Goal: Understand process/instructions: Learn how to perform a task or action

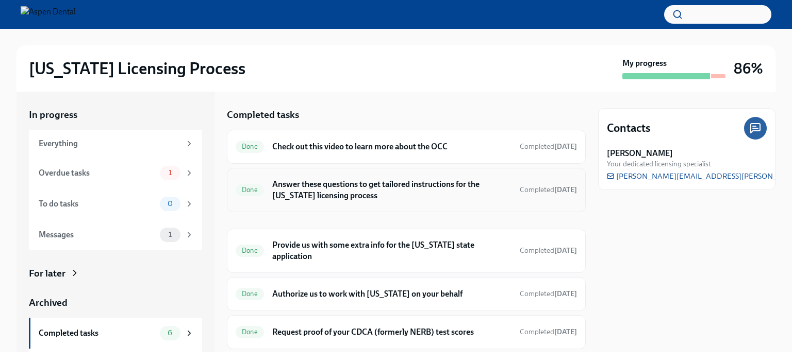
click at [332, 187] on h6 "Answer these questions to get tailored instructions for the [US_STATE] licensin…" at bounding box center [391, 190] width 239 height 23
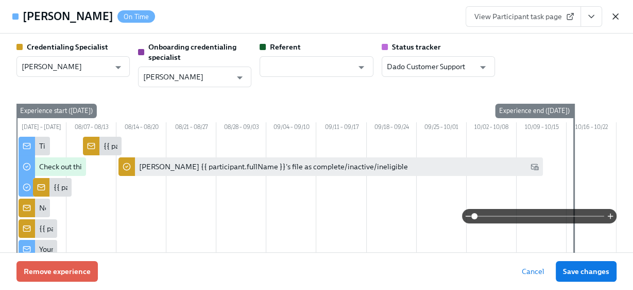
click at [616, 17] on icon "button" at bounding box center [615, 16] width 5 height 5
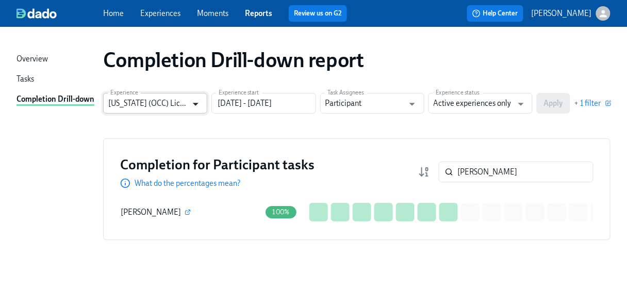
click at [196, 106] on icon "Open" at bounding box center [196, 104] width 14 height 14
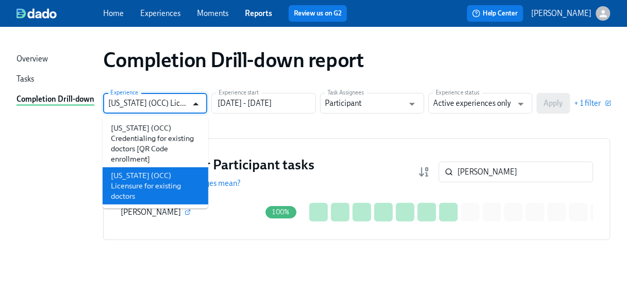
scroll to position [0, 60]
click at [489, 163] on input "[PERSON_NAME]" at bounding box center [525, 171] width 136 height 21
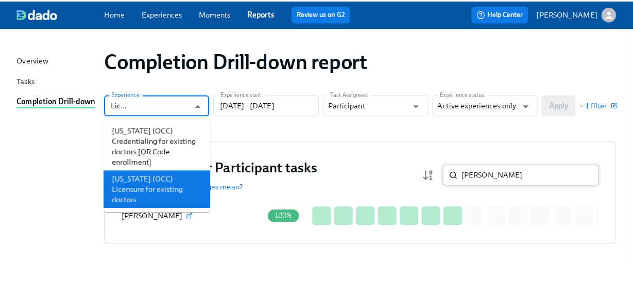
scroll to position [0, 0]
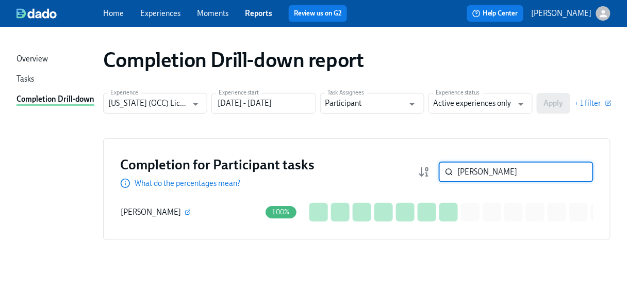
drag, startPoint x: 490, startPoint y: 171, endPoint x: 416, endPoint y: 169, distance: 73.8
click at [416, 169] on div "Completion for Participant tasks What do the percentages mean? [PERSON_NAME] ​" at bounding box center [356, 171] width 473 height 33
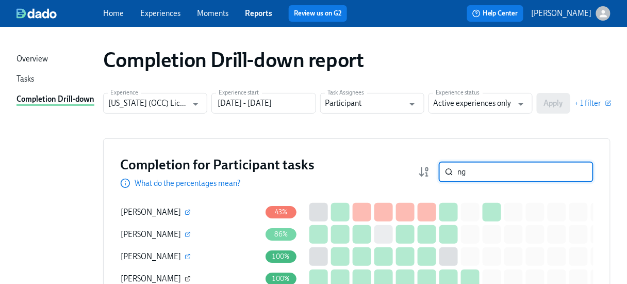
type input "ng"
click at [185, 278] on icon "button" at bounding box center [188, 278] width 6 height 6
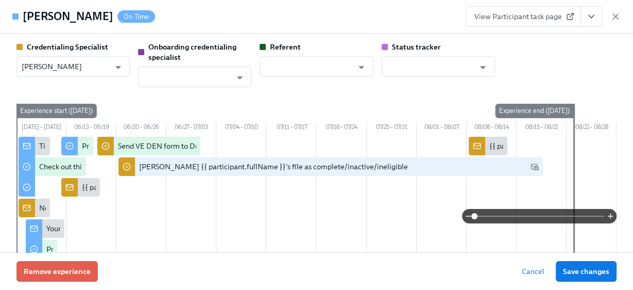
click at [509, 18] on span "View Participant task page" at bounding box center [524, 16] width 98 height 10
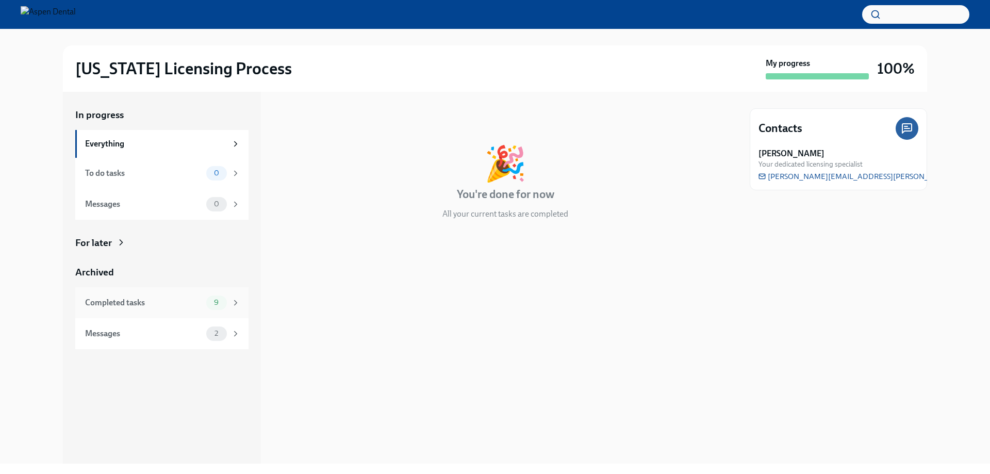
click at [102, 301] on div "Completed tasks" at bounding box center [143, 302] width 117 height 11
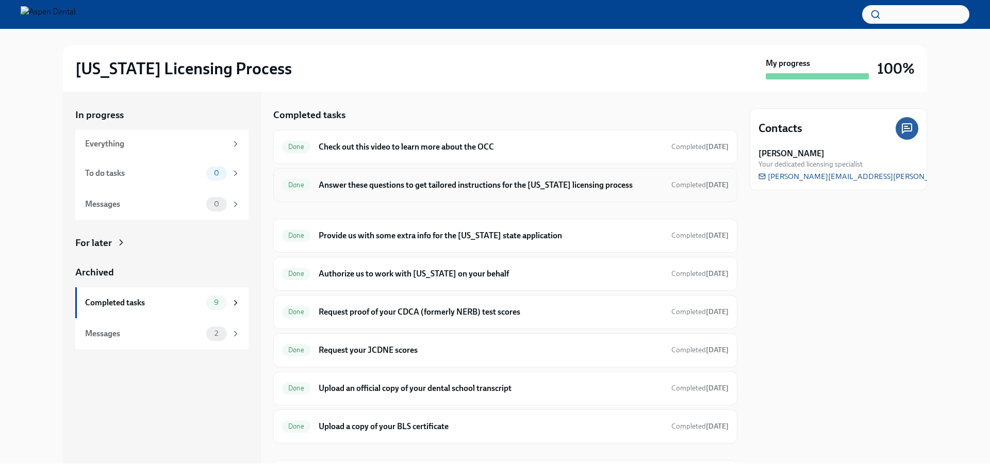
click at [417, 184] on h6 "Answer these questions to get tailored instructions for the [US_STATE] licensin…" at bounding box center [491, 184] width 344 height 11
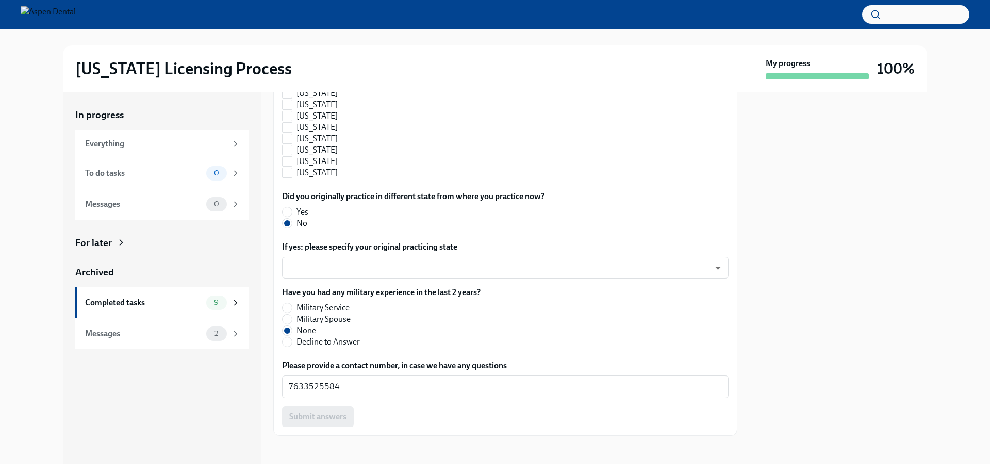
scroll to position [1089, 0]
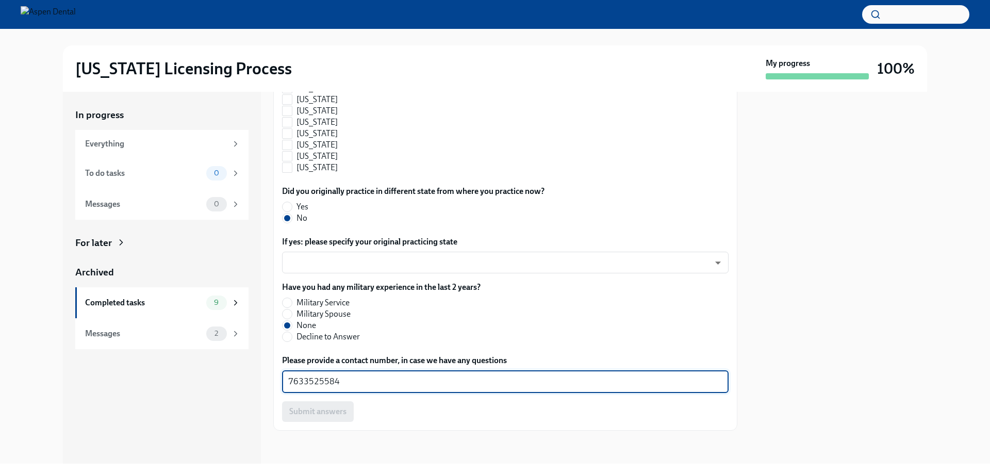
drag, startPoint x: 325, startPoint y: 381, endPoint x: 268, endPoint y: 381, distance: 57.2
click at [267, 362] on div "In progress Everything To do tasks 0 Messages 0 For later Archived Completed ta…" at bounding box center [495, 278] width 864 height 372
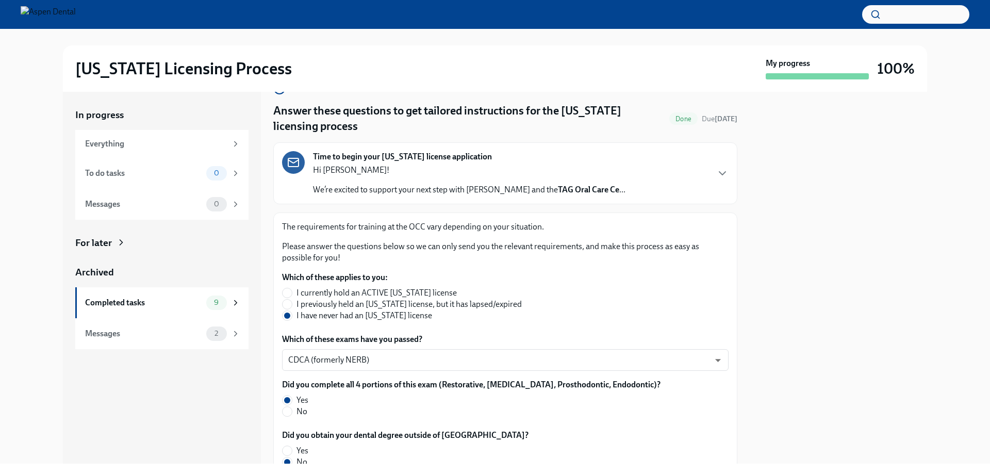
scroll to position [0, 0]
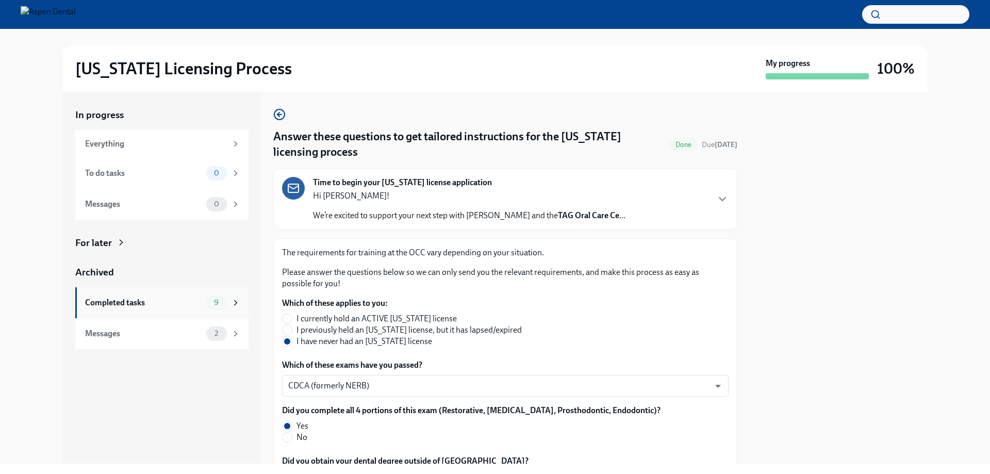
click at [117, 305] on div "Completed tasks" at bounding box center [143, 302] width 117 height 11
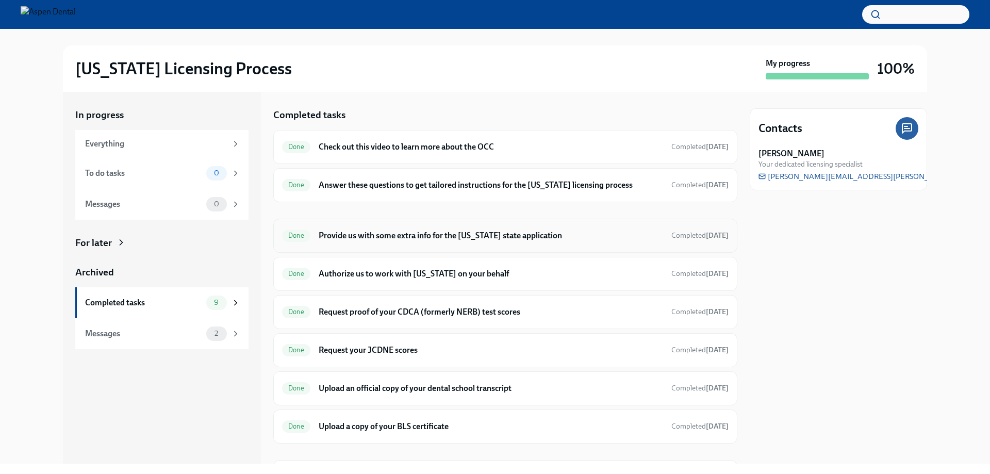
click at [379, 235] on h6 "Provide us with some extra info for the [US_STATE] state application" at bounding box center [491, 235] width 344 height 11
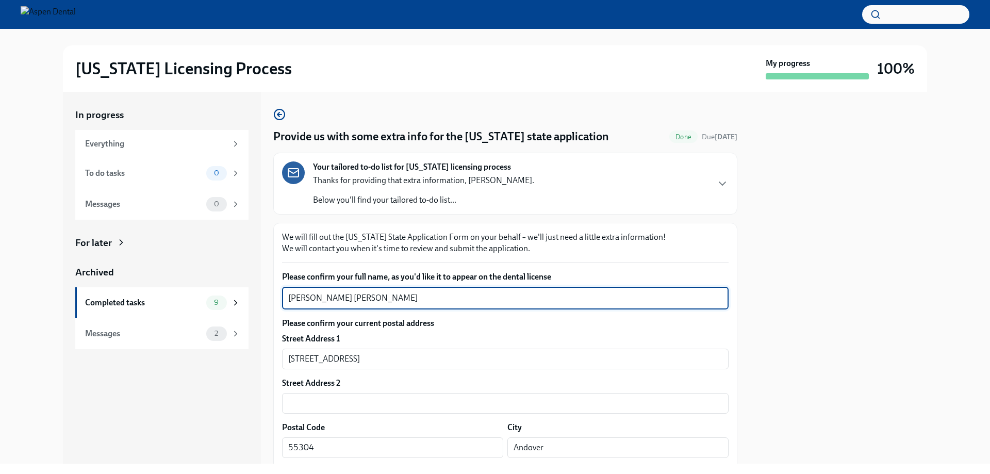
drag, startPoint x: 385, startPoint y: 298, endPoint x: 288, endPoint y: 294, distance: 97.0
click at [269, 295] on div "In progress Everything To do tasks 0 Messages 0 For later Archived Completed ta…" at bounding box center [495, 278] width 864 height 372
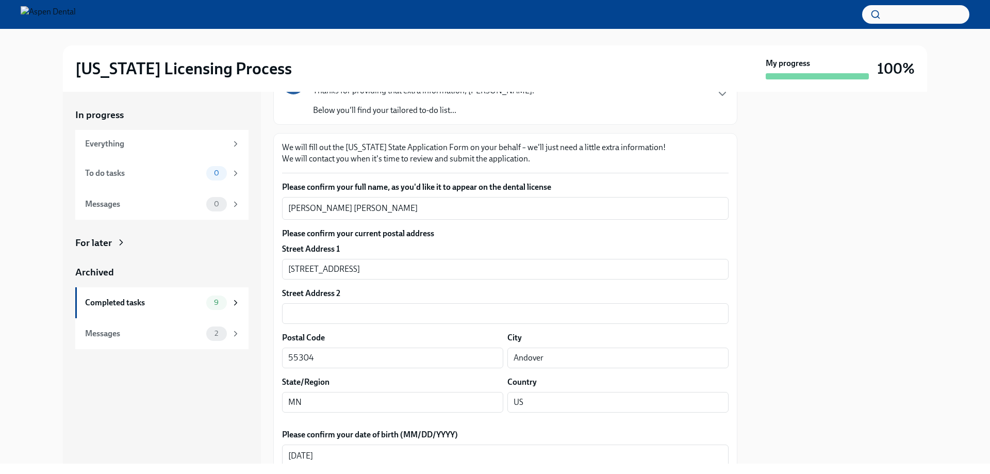
scroll to position [258, 0]
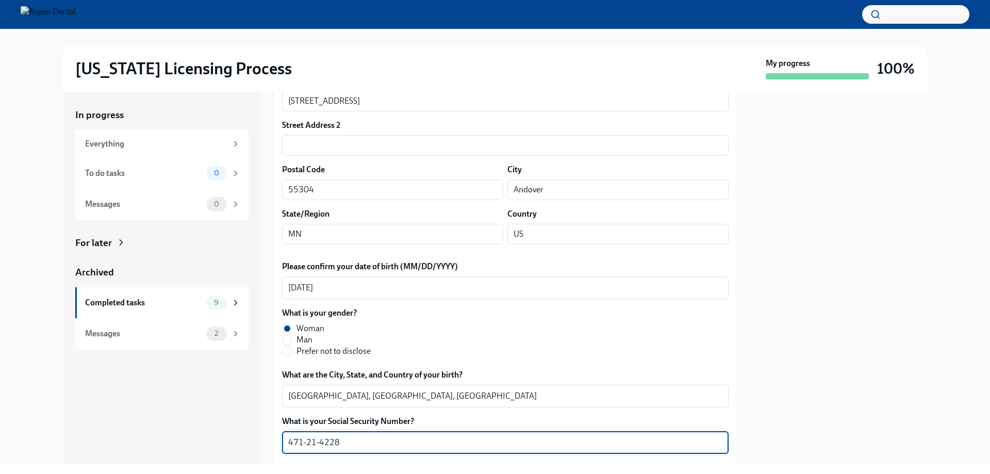
drag, startPoint x: 354, startPoint y: 440, endPoint x: 279, endPoint y: 441, distance: 75.3
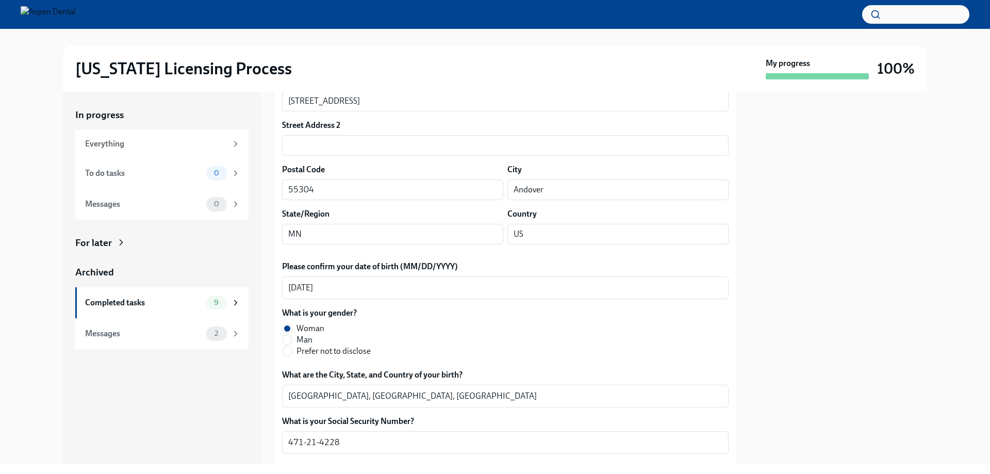
scroll to position [155, 0]
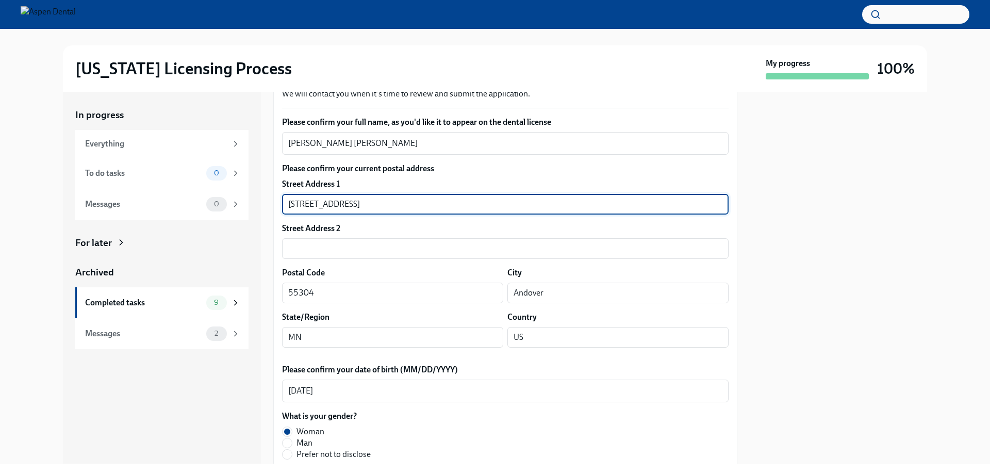
drag, startPoint x: 374, startPoint y: 202, endPoint x: 252, endPoint y: 205, distance: 122.2
click at [252, 205] on div "In progress Everything To do tasks 0 Messages 0 For later Archived Completed ta…" at bounding box center [495, 278] width 864 height 372
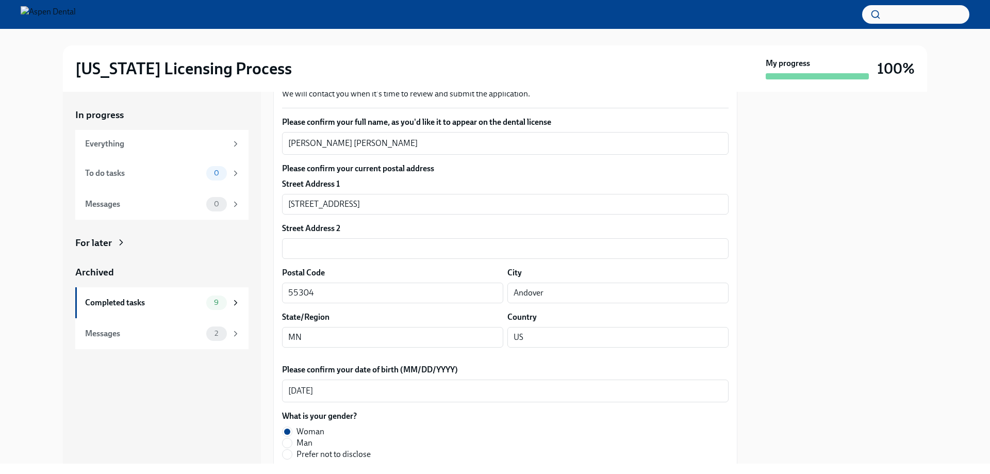
click at [791, 174] on div "In progress Everything To do tasks 0 Messages 0 For later Archived Completed ta…" at bounding box center [494, 278] width 957 height 372
